Goal: Contribute content

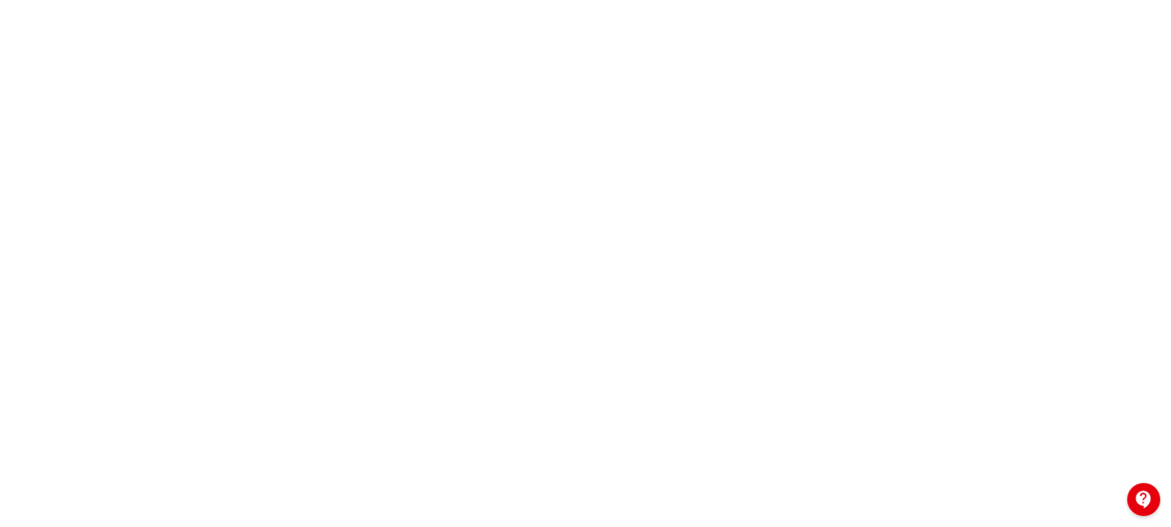
scroll to position [333, 0]
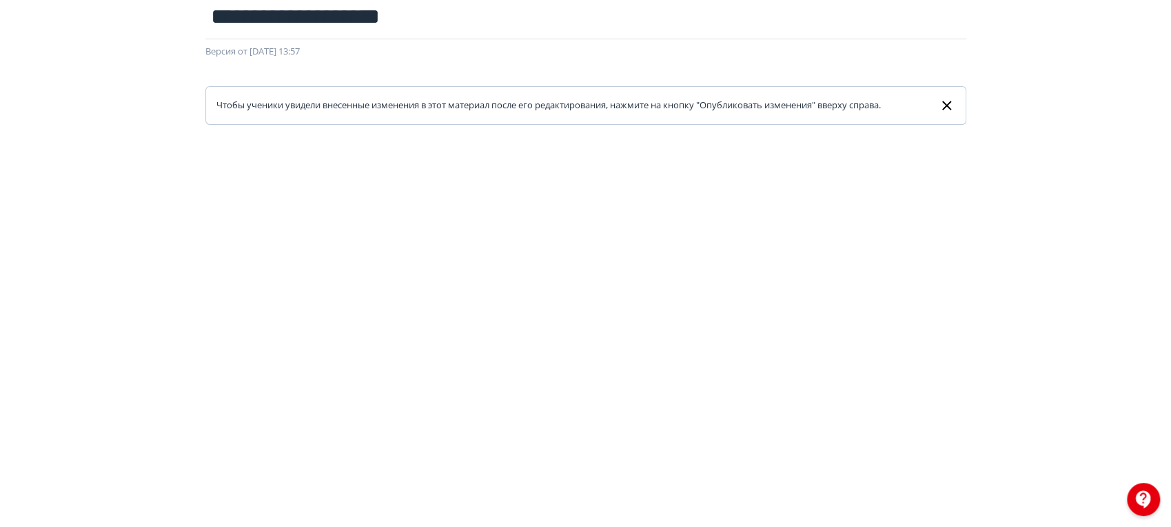
scroll to position [27, 0]
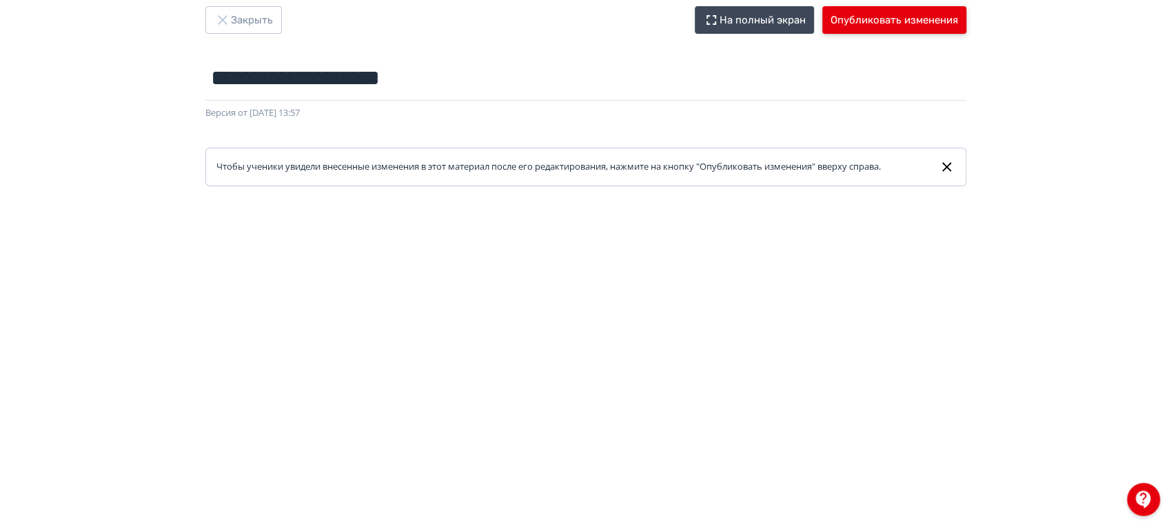
click at [877, 21] on button "Опубликовать изменения" at bounding box center [894, 20] width 144 height 28
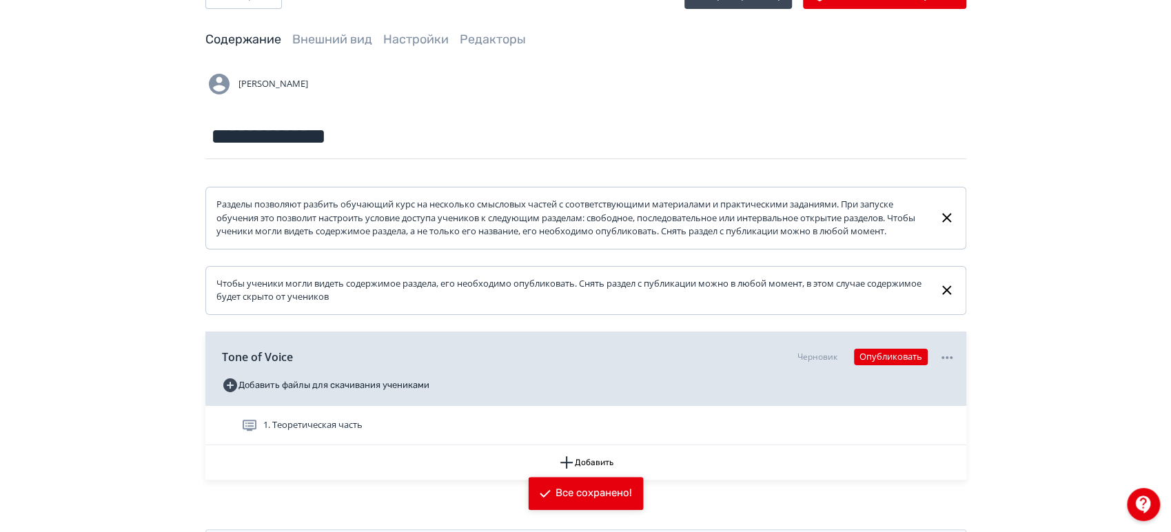
scroll to position [128, 0]
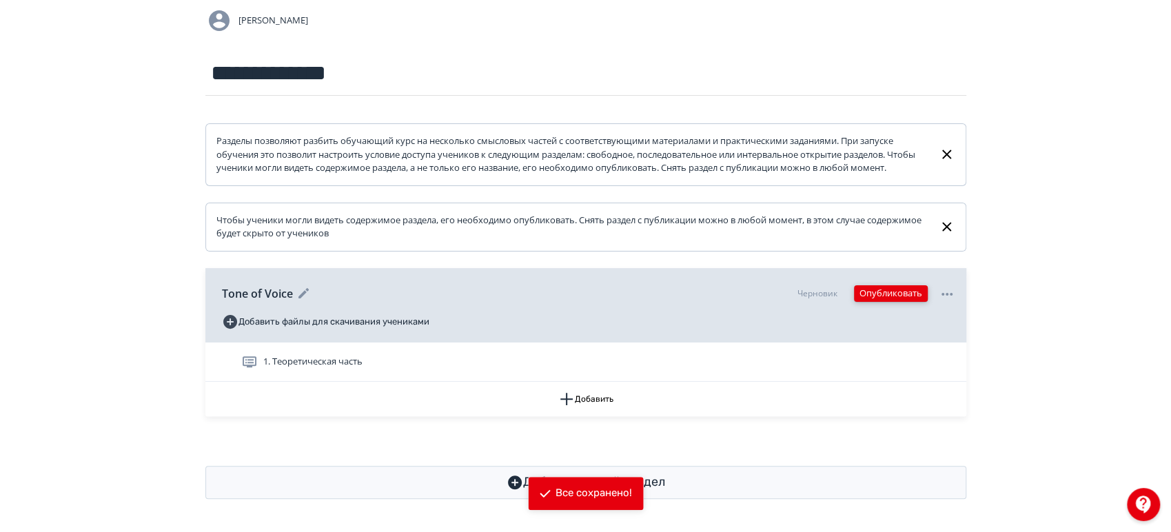
click at [896, 297] on button "Опубликовать" at bounding box center [891, 293] width 74 height 17
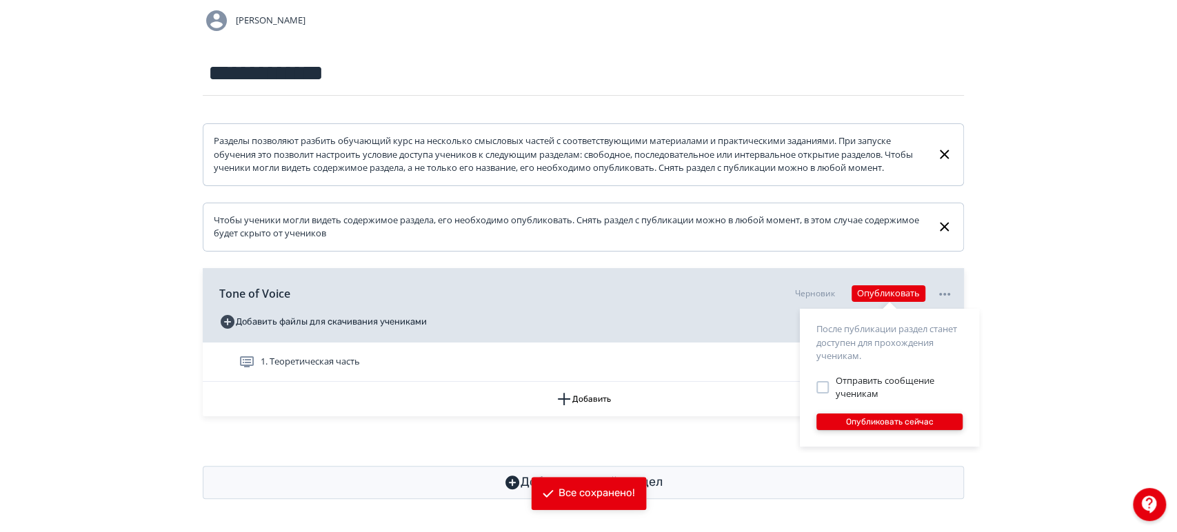
click at [873, 426] on button "Опубликовать сейчас" at bounding box center [889, 422] width 146 height 17
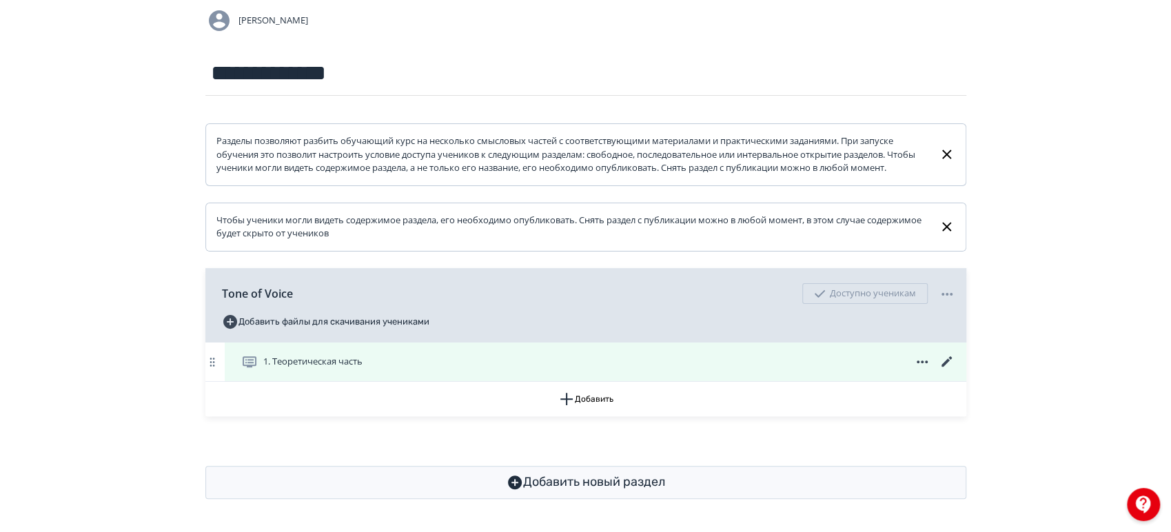
click at [949, 364] on icon at bounding box center [947, 362] width 17 height 17
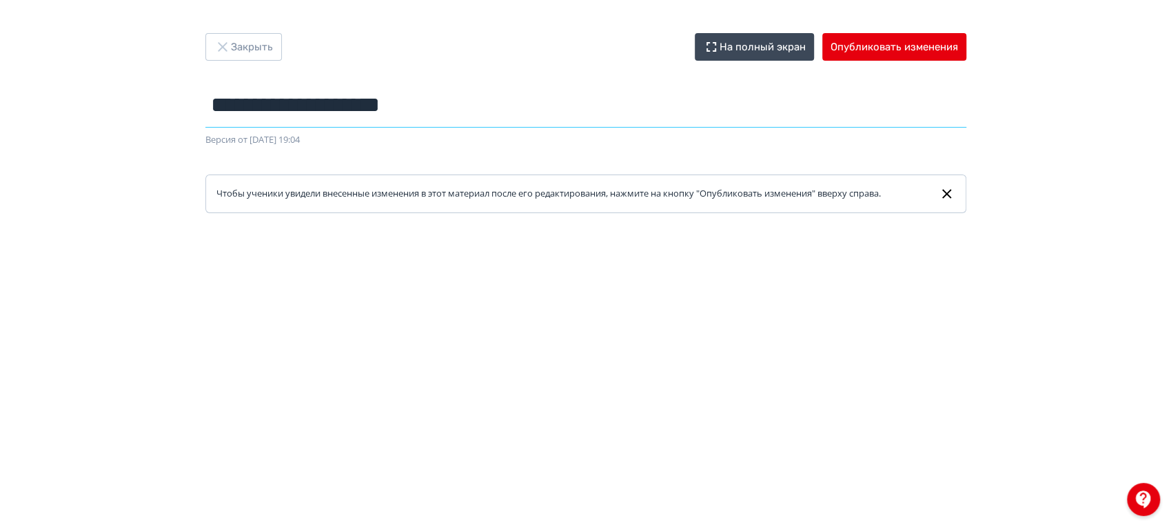
drag, startPoint x: 283, startPoint y: 115, endPoint x: 188, endPoint y: 105, distance: 95.6
click at [188, 105] on div "**********" at bounding box center [585, 123] width 827 height 180
type input "********"
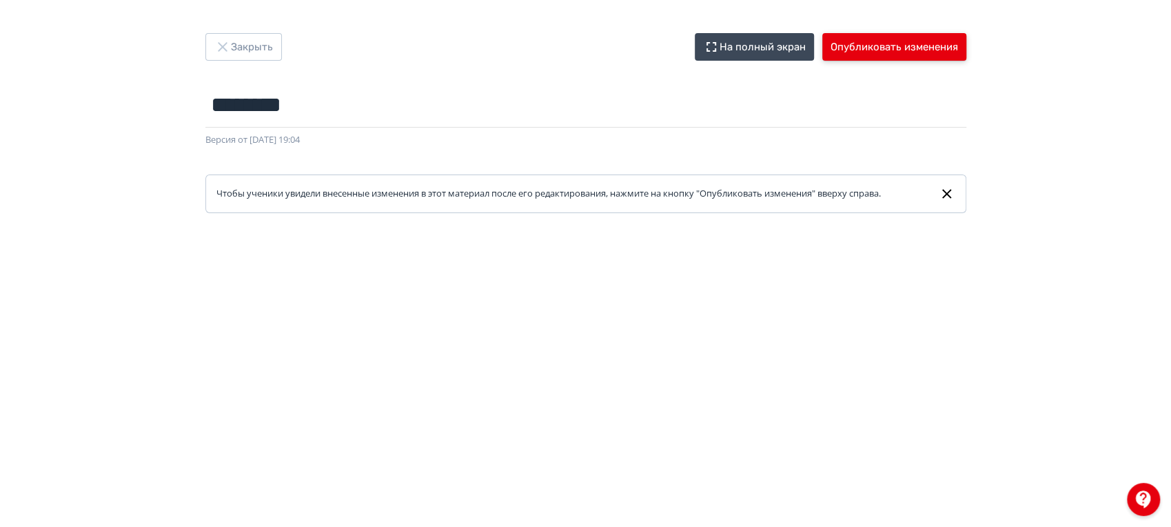
click at [880, 57] on button "Опубликовать изменения" at bounding box center [894, 47] width 144 height 28
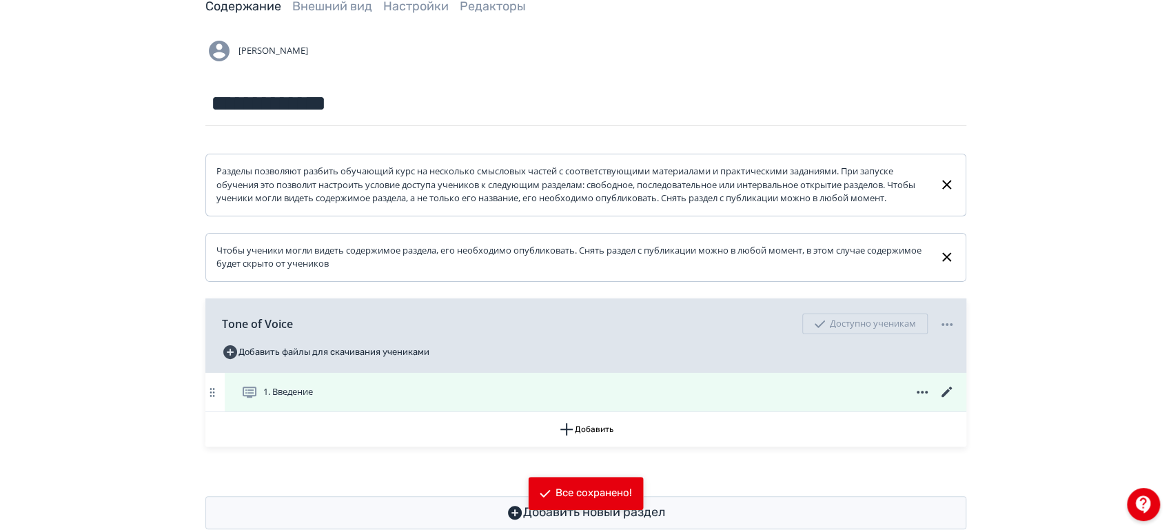
scroll to position [128, 0]
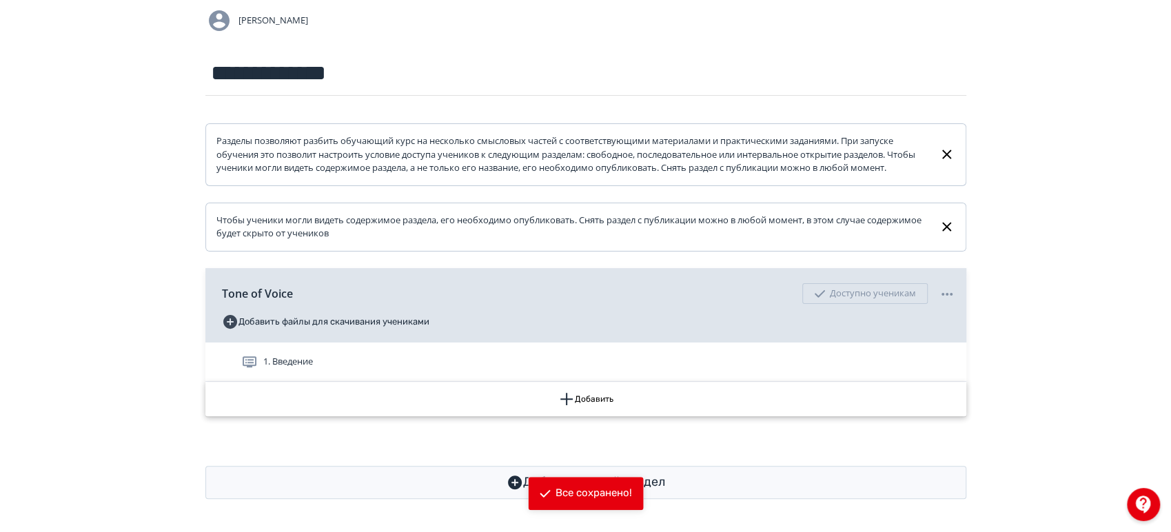
click at [758, 398] on button "Добавить" at bounding box center [585, 399] width 761 height 34
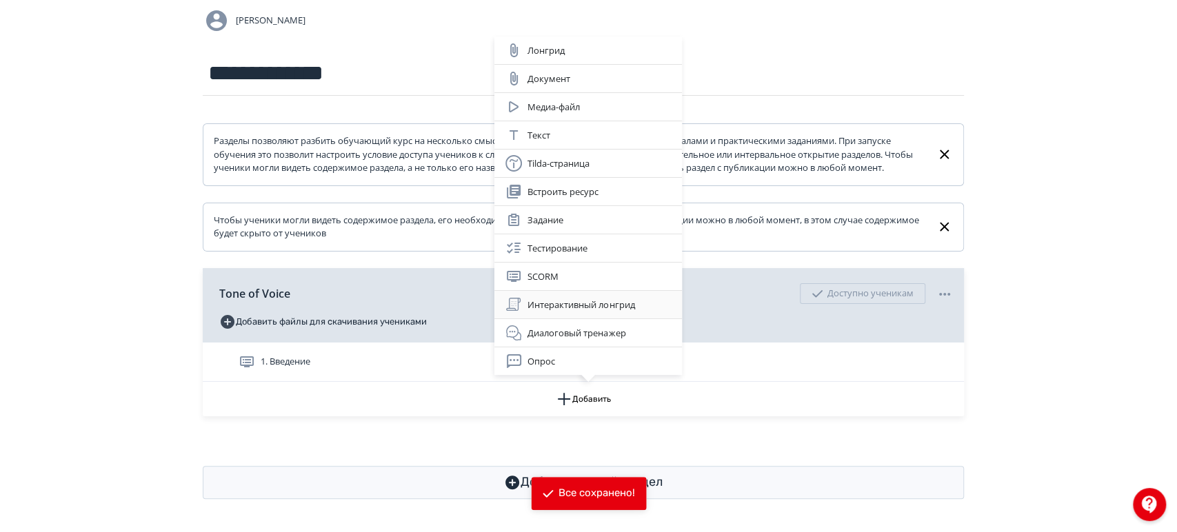
click at [647, 306] on div "Интерактивный лонгрид" at bounding box center [587, 304] width 165 height 17
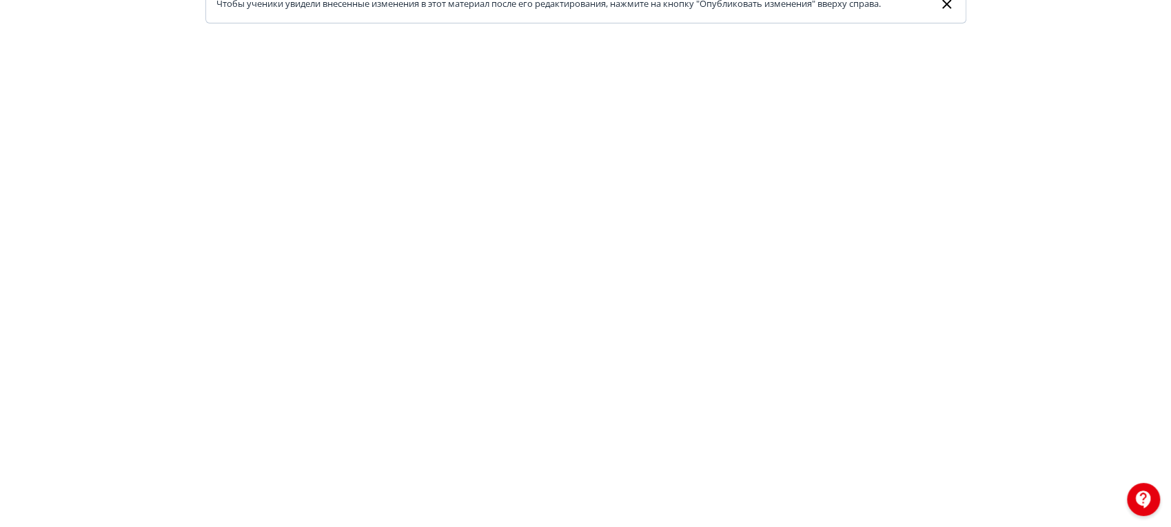
scroll to position [135, 0]
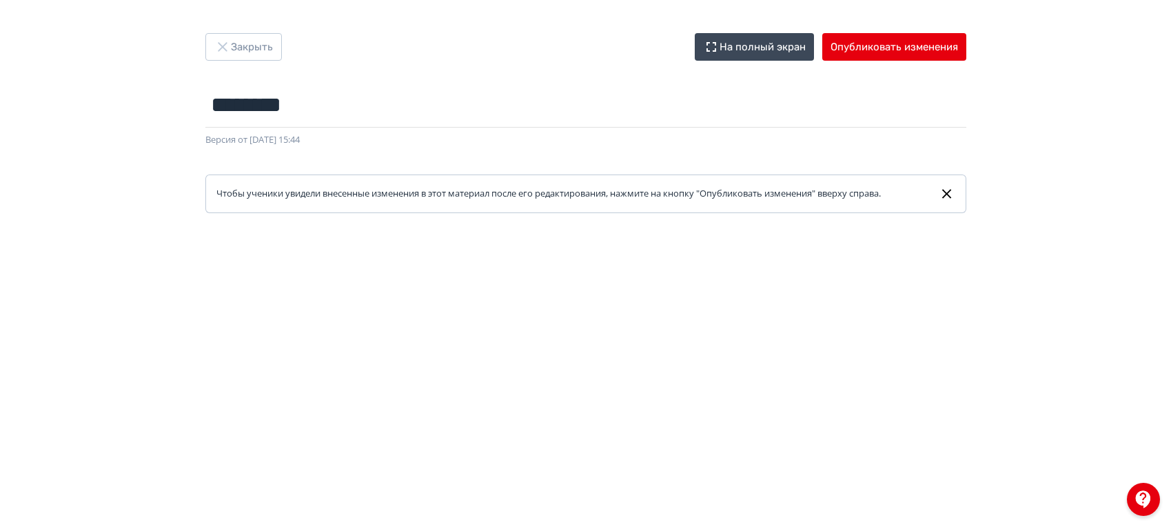
scroll to position [333, 0]
